Goal: Check status: Check status

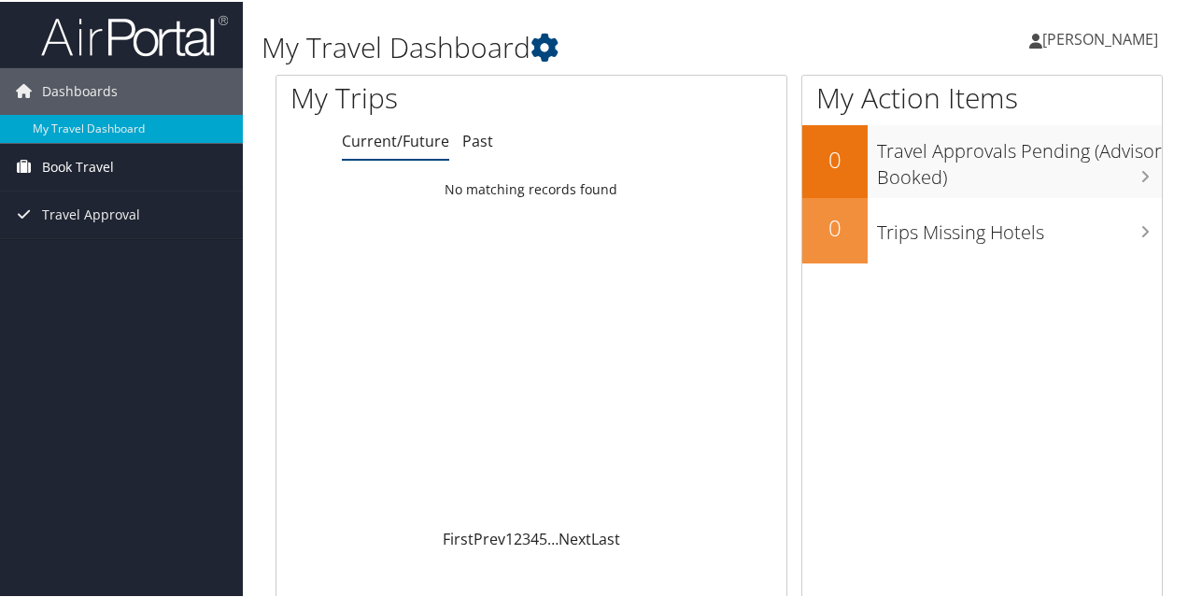
click at [91, 168] on span "Book Travel" at bounding box center [78, 165] width 72 height 47
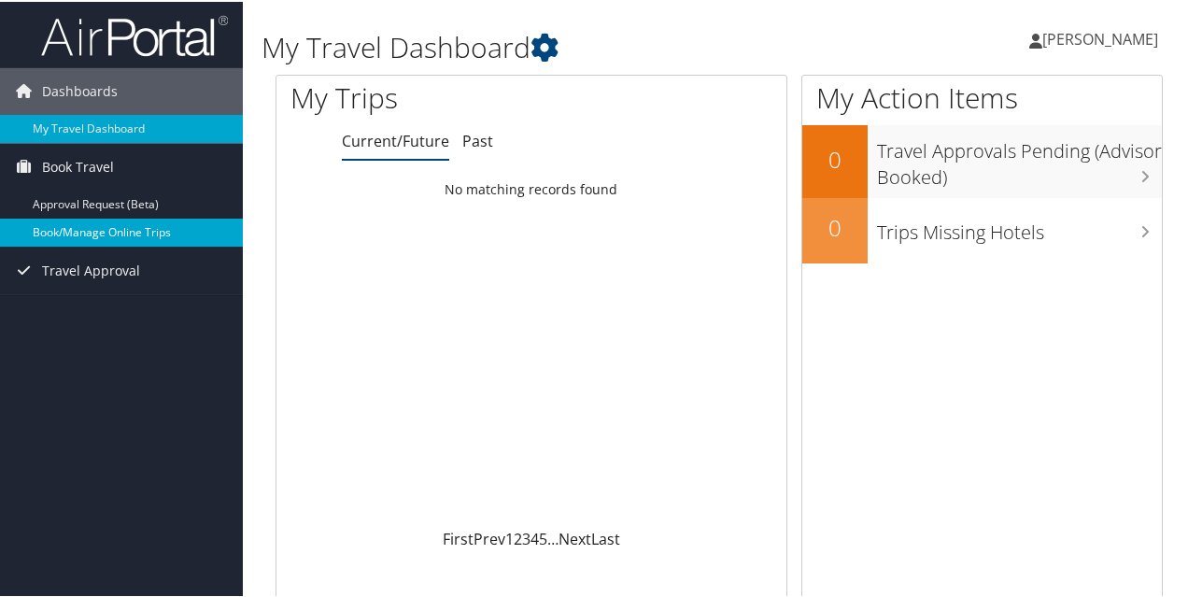
click at [115, 230] on link "Book/Manage Online Trips" at bounding box center [121, 231] width 243 height 28
click at [77, 126] on link "My Travel Dashboard" at bounding box center [121, 127] width 243 height 28
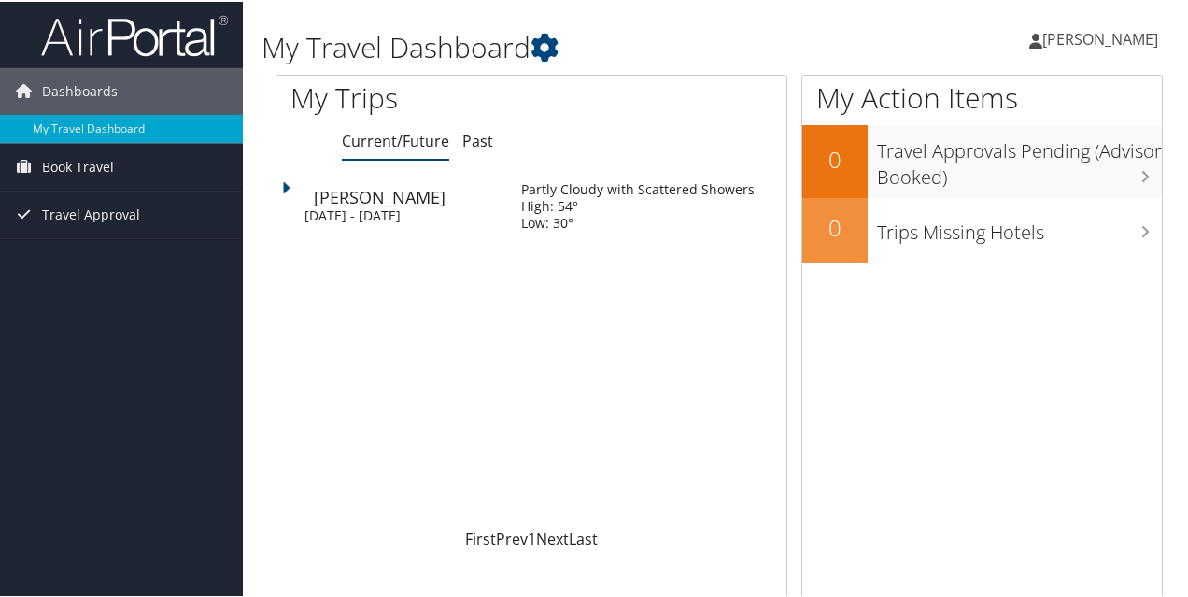
click at [389, 211] on div "[DATE] - [DATE]" at bounding box center [398, 213] width 189 height 17
